Goal: Information Seeking & Learning: Find specific fact

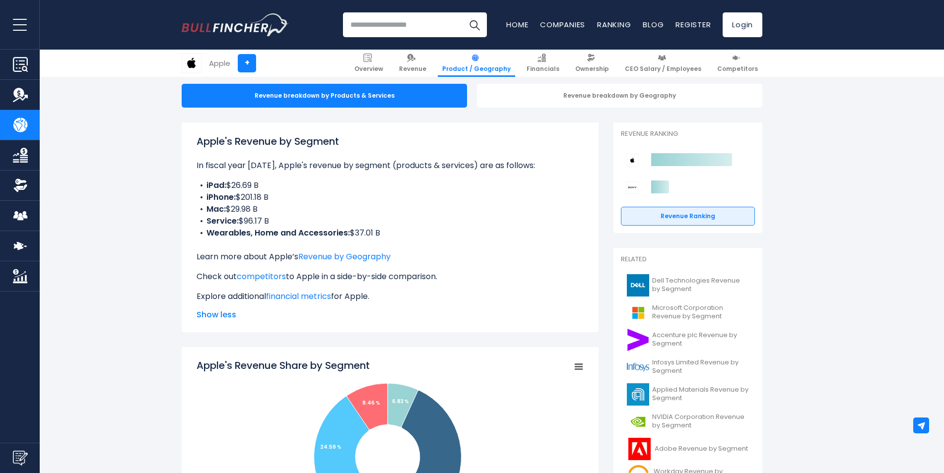
drag, startPoint x: 387, startPoint y: 233, endPoint x: 189, endPoint y: 168, distance: 208.4
click at [189, 168] on div "Apple's Revenue by Segment In fiscal year [DATE], Apple's revenue by segment (p…" at bounding box center [390, 228] width 417 height 210
copy div "In fiscal year [DATE], Apple's revenue by segment (products & services) are as …"
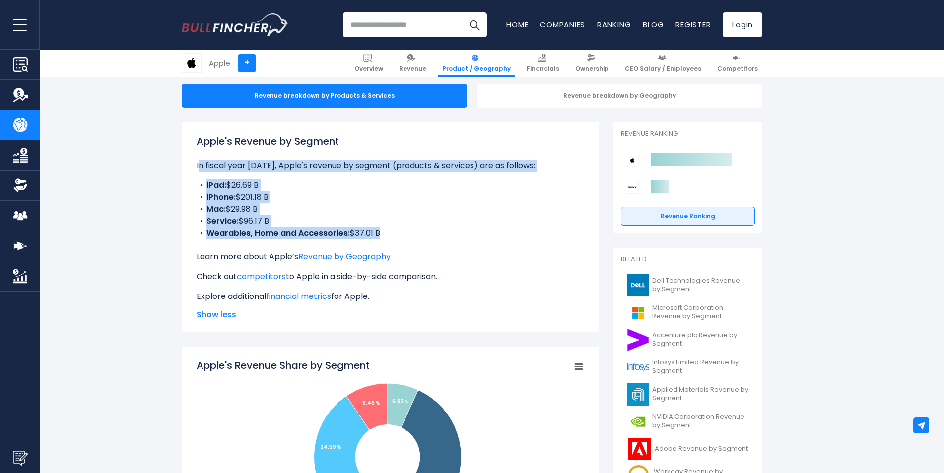
drag, startPoint x: 196, startPoint y: 164, endPoint x: 398, endPoint y: 242, distance: 216.9
click at [398, 242] on div "Apple's Revenue by Segment In fiscal year [DATE], Apple's revenue by segment (p…" at bounding box center [390, 228] width 417 height 210
copy div "In fiscal year [DATE], Apple's revenue by segment (products & services) are as …"
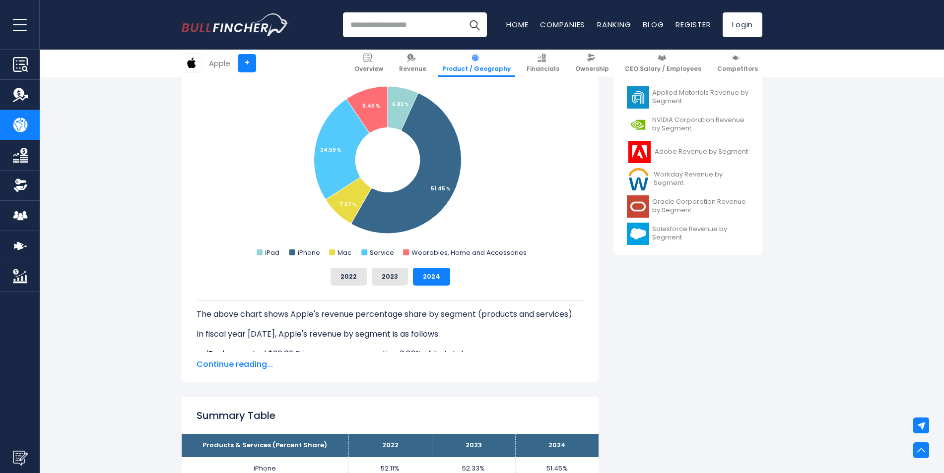
scroll to position [397, 0]
click at [229, 364] on span "Continue reading..." at bounding box center [389, 364] width 387 height 12
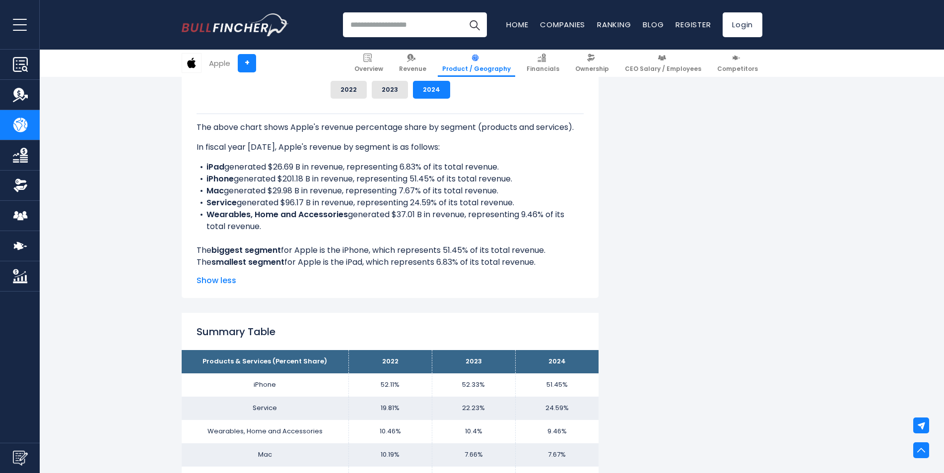
scroll to position [645, 0]
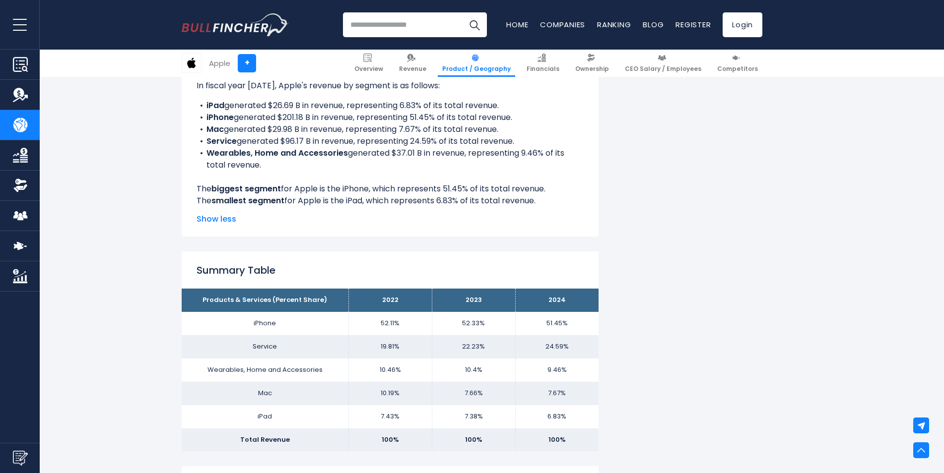
drag, startPoint x: 267, startPoint y: 164, endPoint x: 198, endPoint y: 104, distance: 92.1
click at [198, 104] on ul "iPad generated $26.69 B in revenue, representing 6.83% of its total revenue. iP…" at bounding box center [389, 135] width 387 height 71
copy ul "iPad generated $26.69 B in revenue, representing 6.83% of its total revenue. iP…"
drag, startPoint x: 56, startPoint y: 178, endPoint x: 77, endPoint y: 178, distance: 21.3
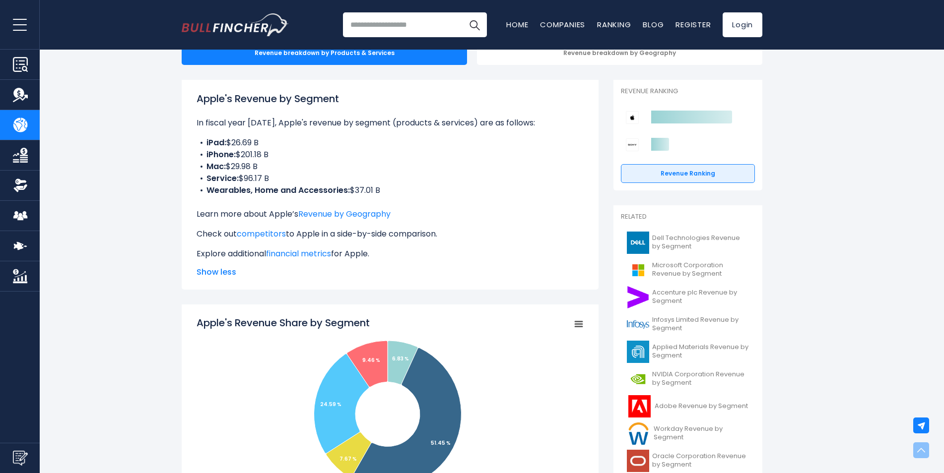
scroll to position [0, 0]
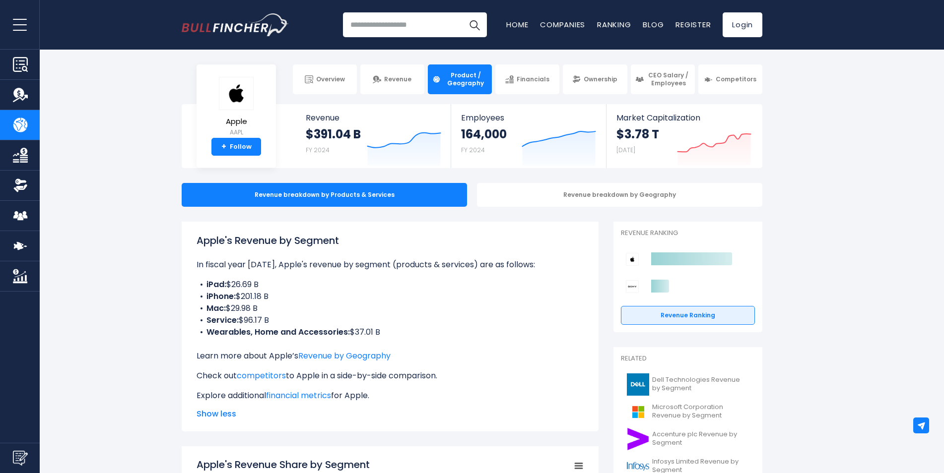
drag, startPoint x: 209, startPoint y: 283, endPoint x: 348, endPoint y: 308, distance: 141.1
click at [348, 308] on ul "iPad: $26.69 B iPhone: $201.18 B Mac: $29.98 B Service: $96.17 B Wearables, Hom…" at bounding box center [389, 309] width 387 height 60
